Goal: Information Seeking & Learning: Find specific fact

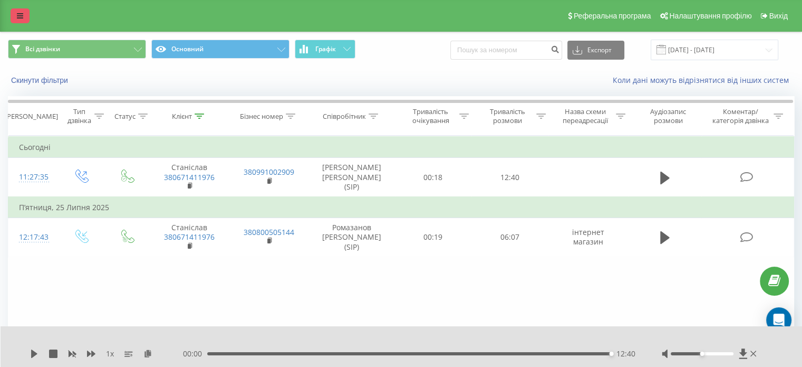
drag, startPoint x: 0, startPoint y: 0, endPoint x: 24, endPoint y: 18, distance: 29.8
click at [24, 18] on link at bounding box center [20, 15] width 19 height 15
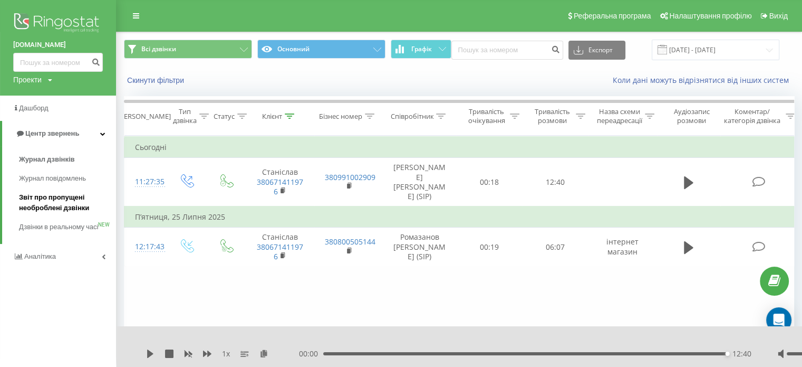
click at [68, 205] on span "Звіт про пропущені необроблені дзвінки" at bounding box center [65, 202] width 92 height 21
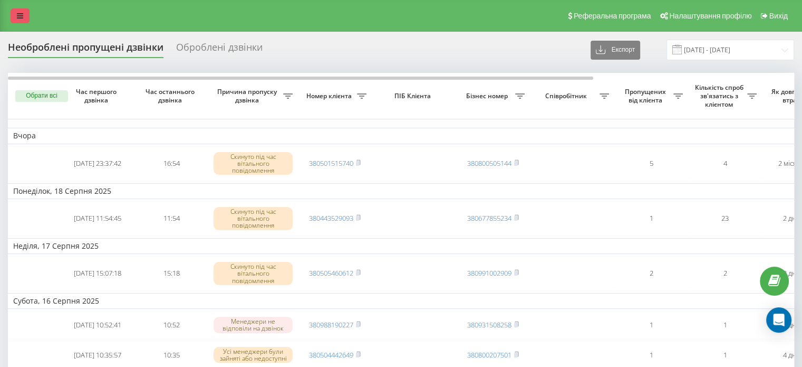
click at [17, 15] on icon at bounding box center [20, 15] width 6 height 7
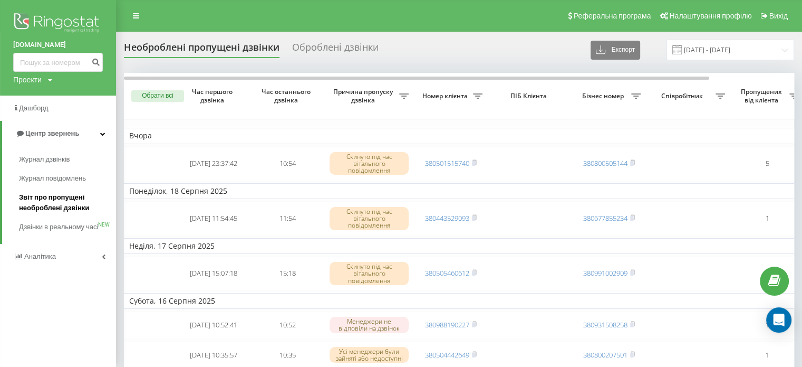
click at [56, 208] on span "Звіт про пропущені необроблені дзвінки" at bounding box center [65, 202] width 92 height 21
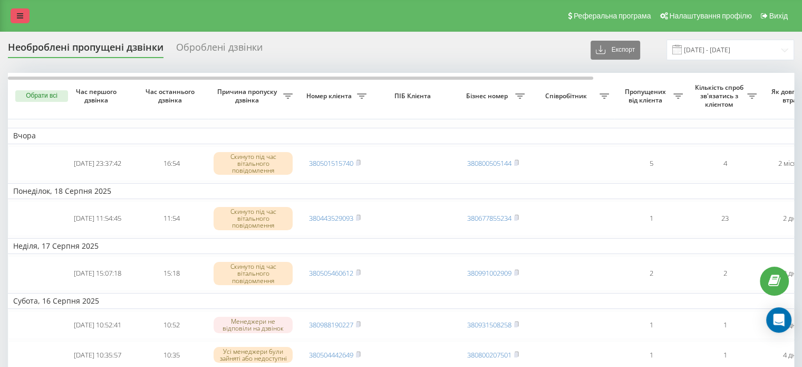
click at [21, 16] on icon at bounding box center [20, 15] width 6 height 7
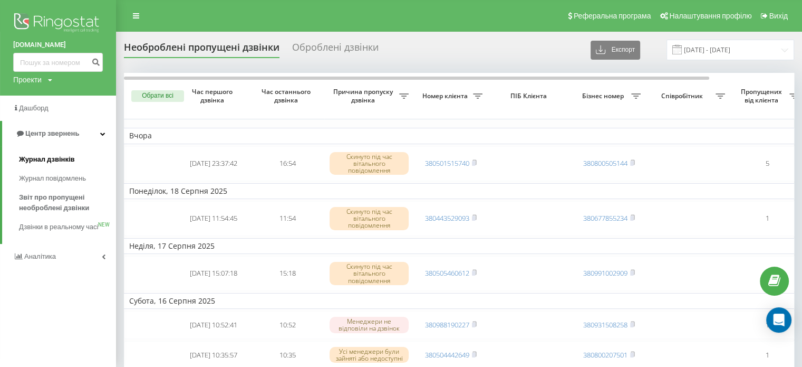
click at [63, 161] on span "Журнал дзвінків" at bounding box center [47, 159] width 56 height 11
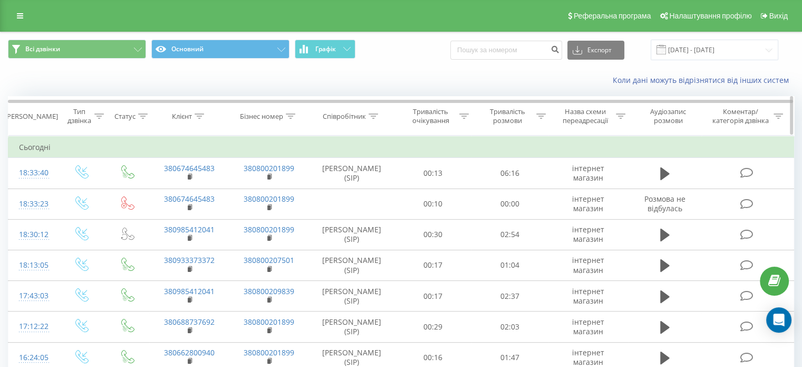
click at [198, 115] on icon at bounding box center [199, 115] width 9 height 5
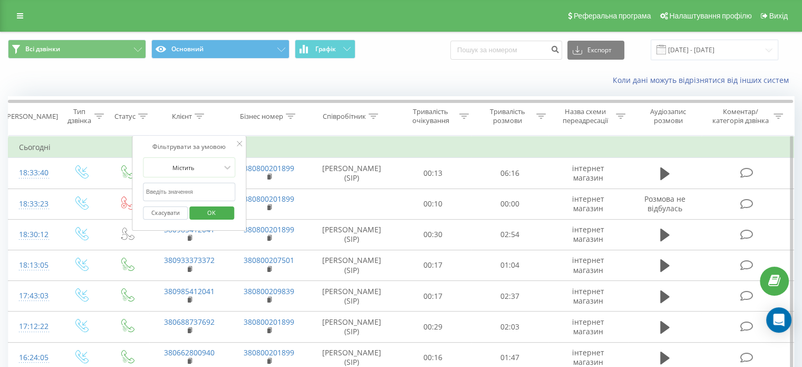
click at [176, 189] on input "text" at bounding box center [189, 192] width 93 height 18
paste input "0674645483"
type input "0674645483"
click at [207, 212] on span "OK" at bounding box center [212, 212] width 30 height 16
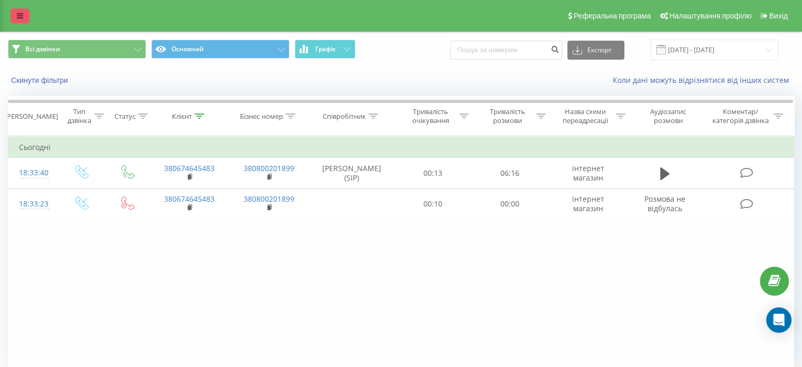
click at [19, 15] on icon at bounding box center [20, 15] width 6 height 7
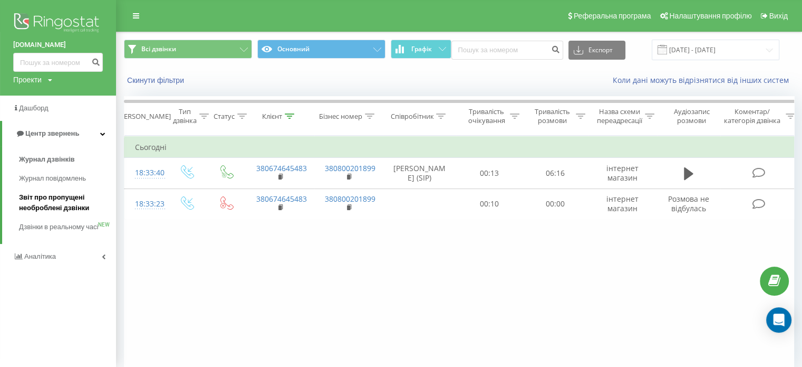
click at [66, 205] on span "Звіт про пропущені необроблені дзвінки" at bounding box center [65, 202] width 92 height 21
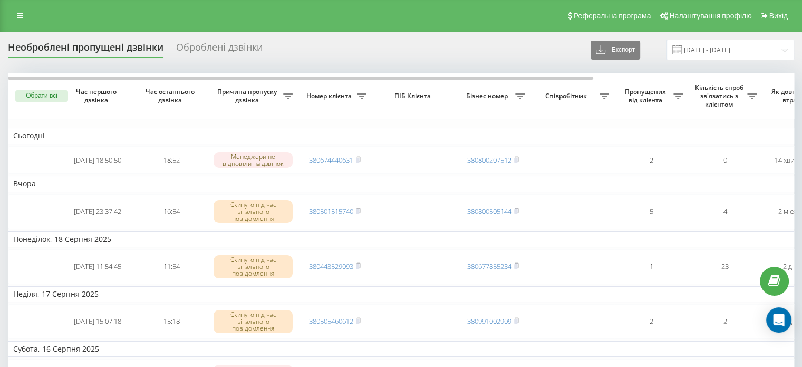
scroll to position [0, 53]
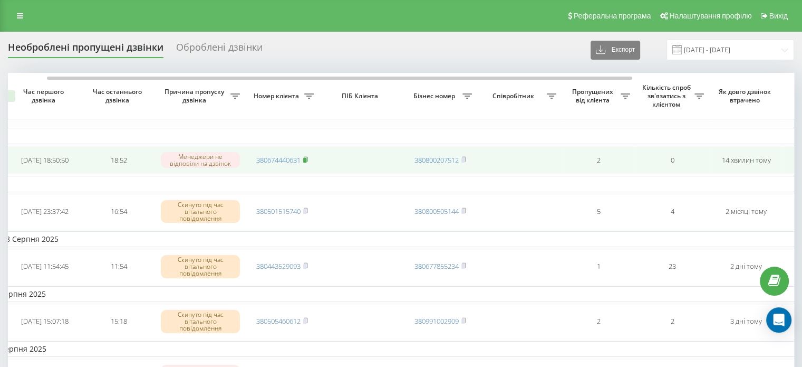
click at [308, 160] on icon at bounding box center [306, 158] width 4 height 5
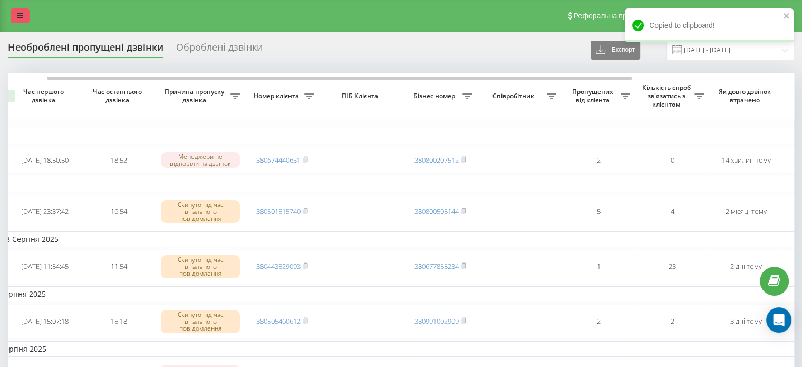
click at [11, 12] on link at bounding box center [20, 15] width 19 height 15
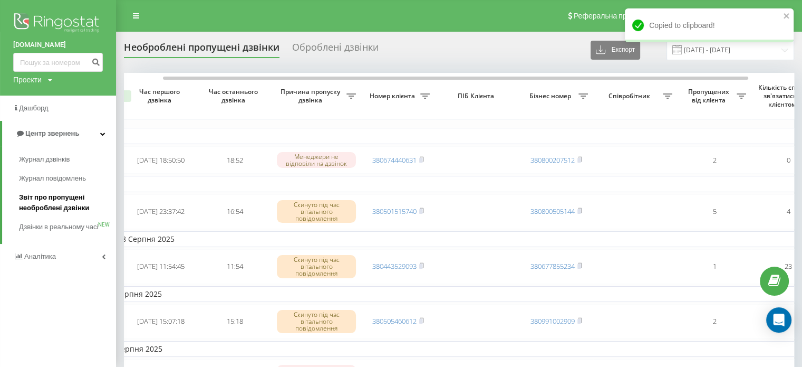
click at [65, 202] on span "Звіт про пропущені необроблені дзвінки" at bounding box center [65, 202] width 92 height 21
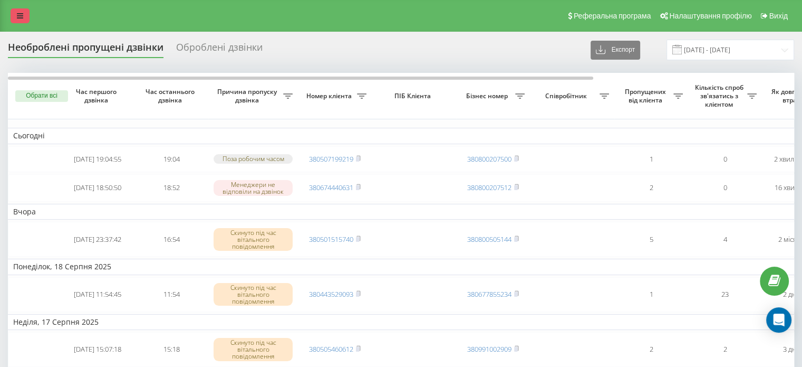
click at [17, 13] on icon at bounding box center [20, 15] width 6 height 7
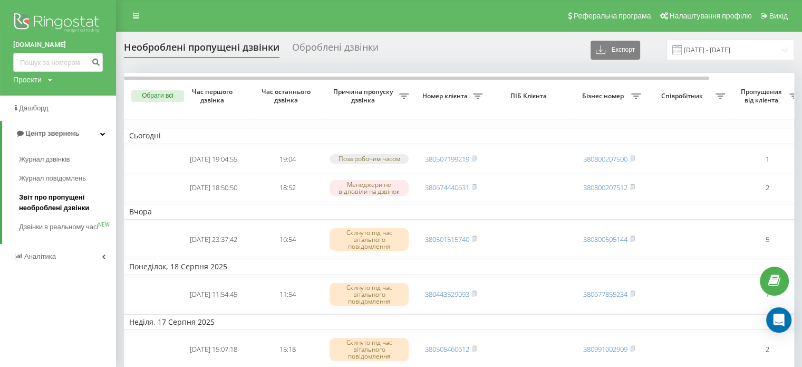
click at [52, 200] on span "Звіт про пропущені необроблені дзвінки" at bounding box center [65, 202] width 92 height 21
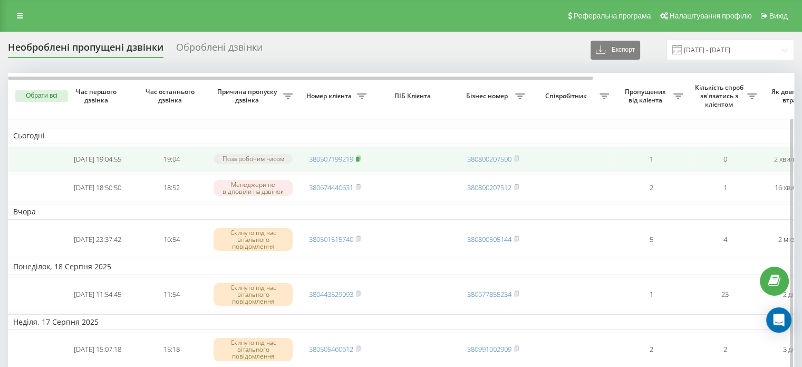
click at [359, 159] on rect at bounding box center [357, 159] width 3 height 5
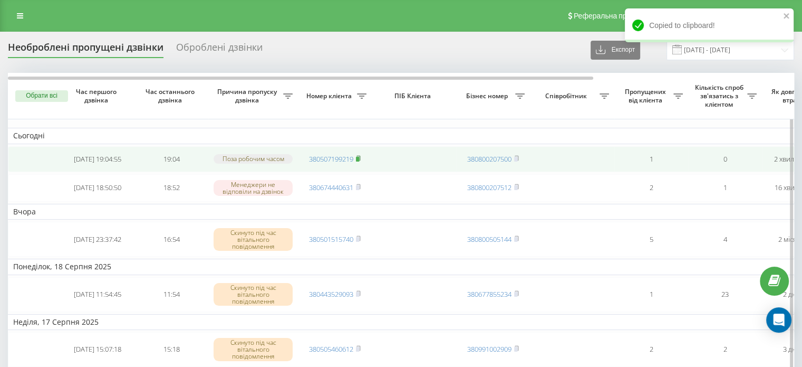
click at [357, 159] on span "380507199219" at bounding box center [335, 158] width 52 height 9
click at [359, 158] on rect at bounding box center [357, 159] width 3 height 5
